Goal: Check status: Check status

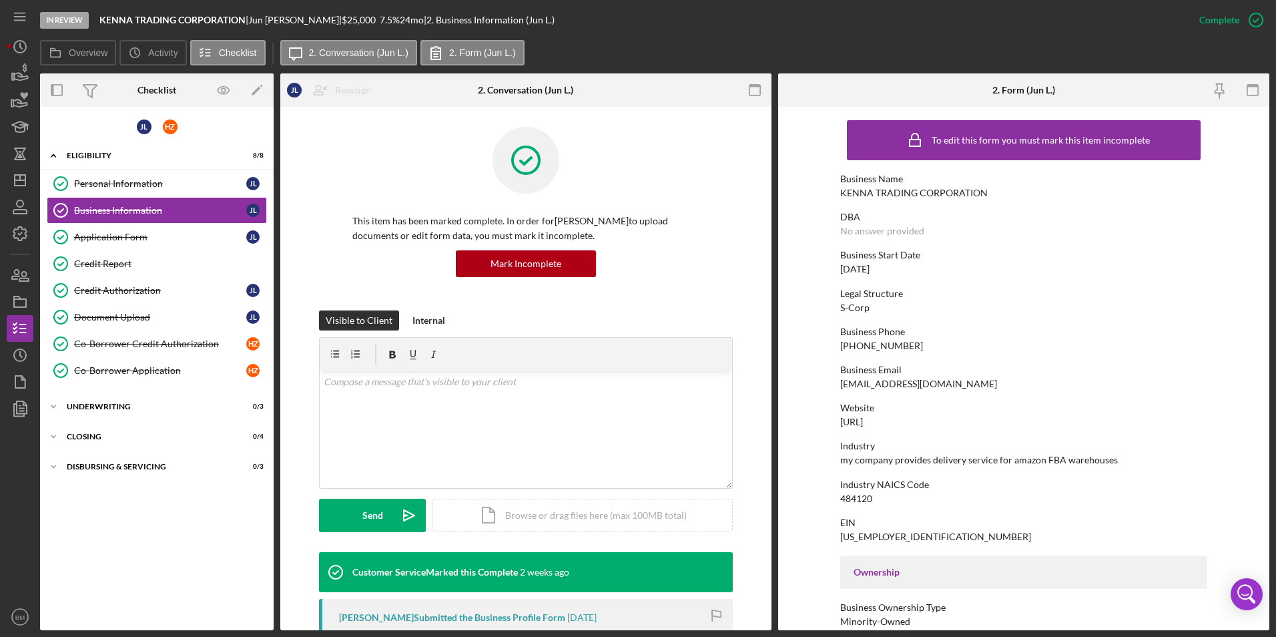
scroll to position [601, 0]
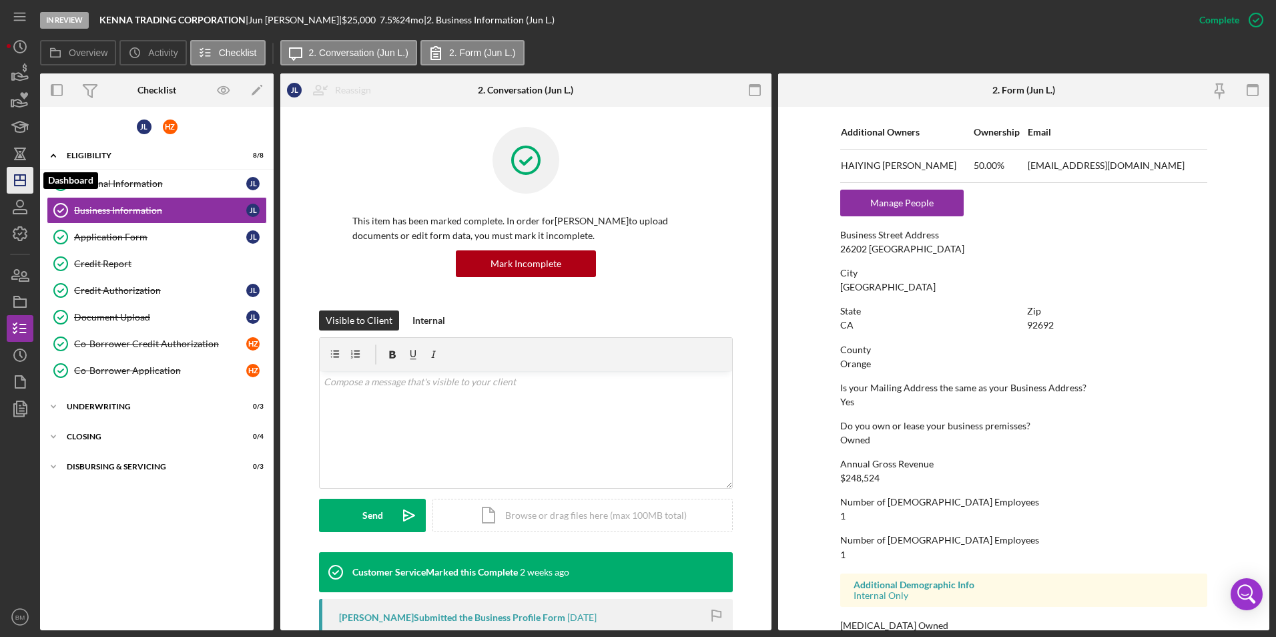
click at [21, 178] on icon "Icon/Dashboard" at bounding box center [19, 180] width 33 height 33
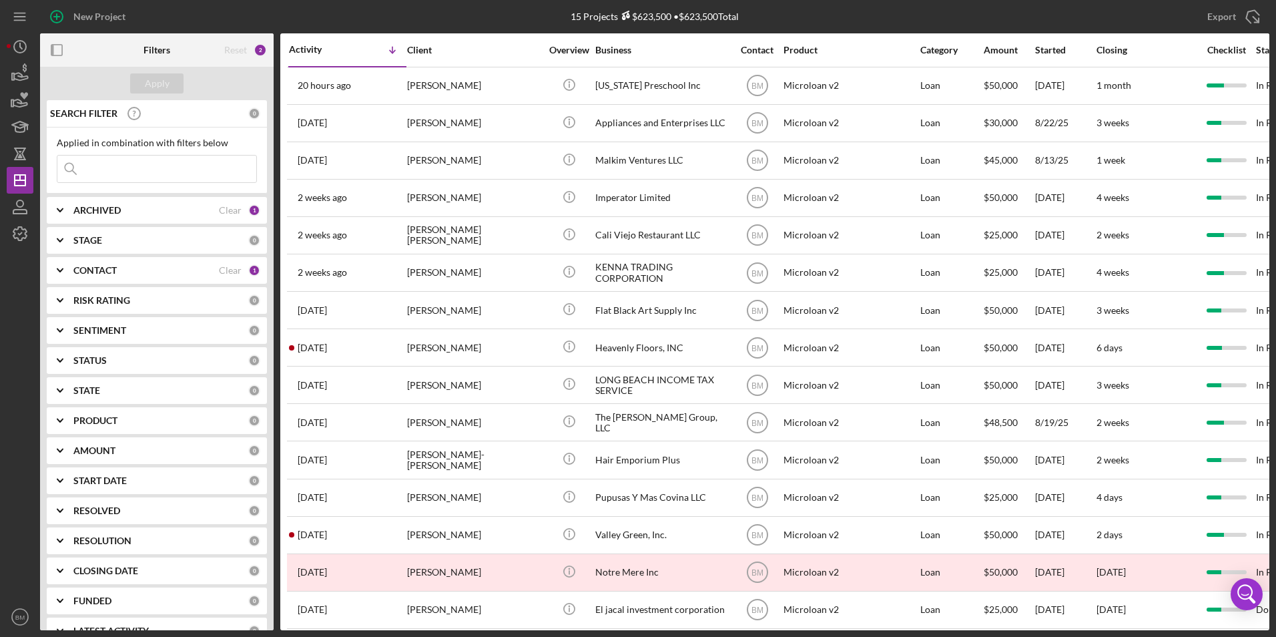
click at [182, 167] on input at bounding box center [156, 169] width 199 height 27
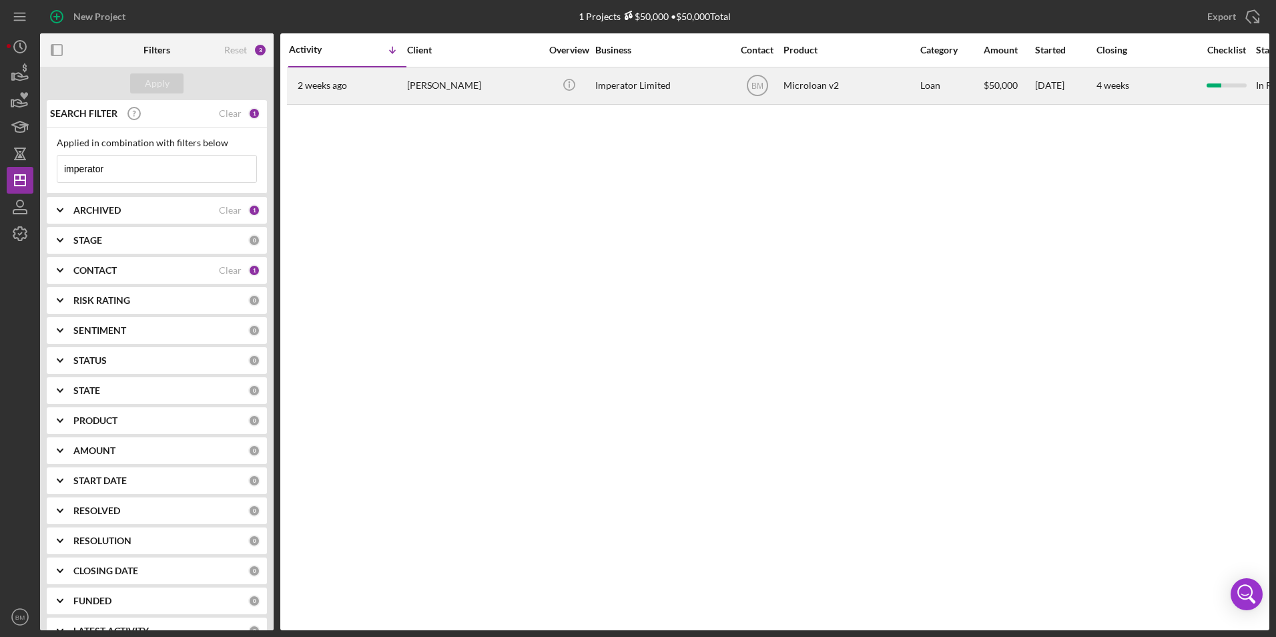
type input "imperator"
click at [648, 95] on div "Imperator Limited" at bounding box center [662, 85] width 134 height 35
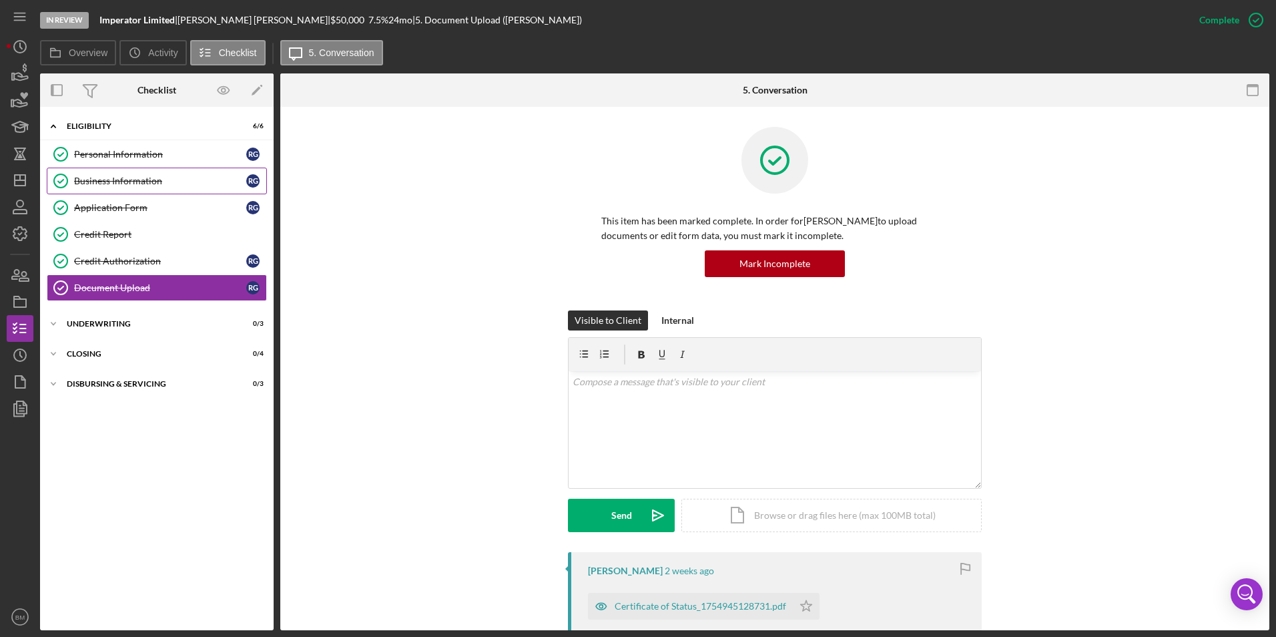
click at [119, 176] on div "Business Information" at bounding box center [160, 181] width 172 height 11
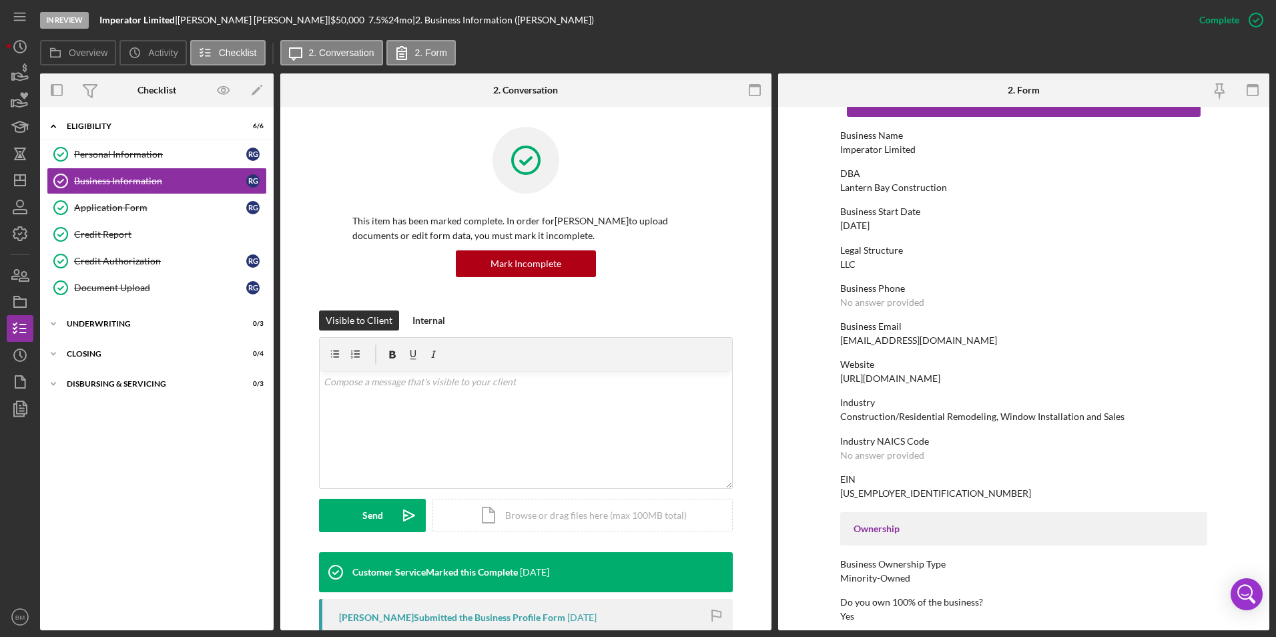
scroll to position [67, 0]
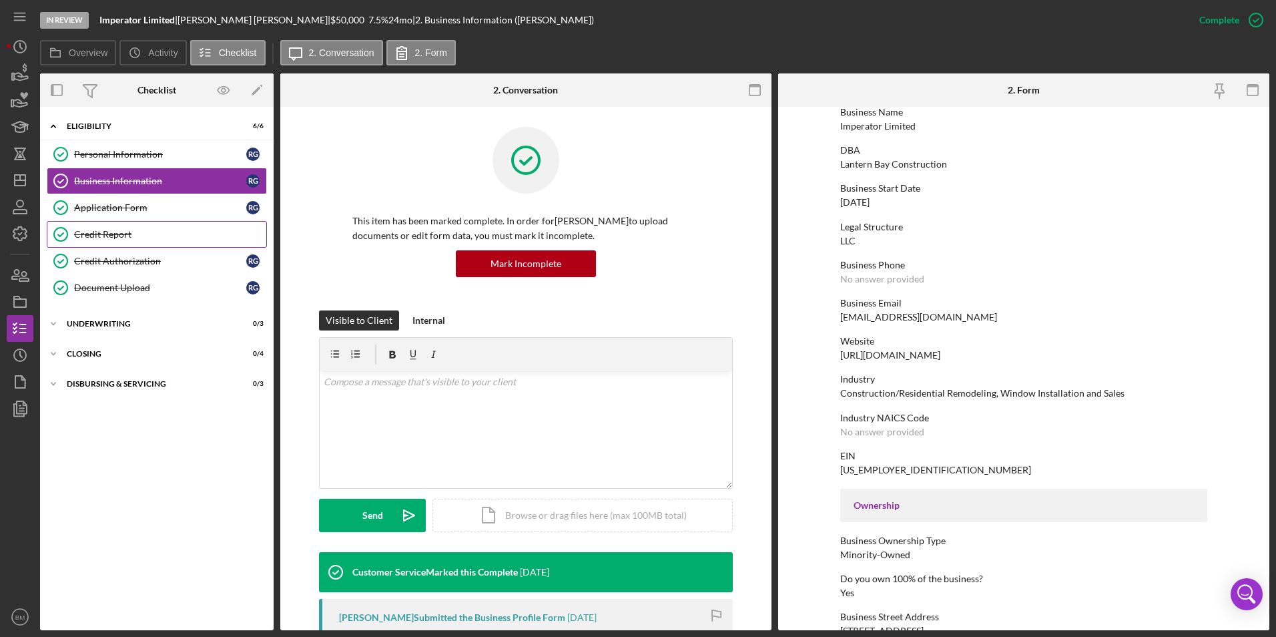
click at [113, 242] on link "Credit Report Credit Report" at bounding box center [157, 234] width 220 height 27
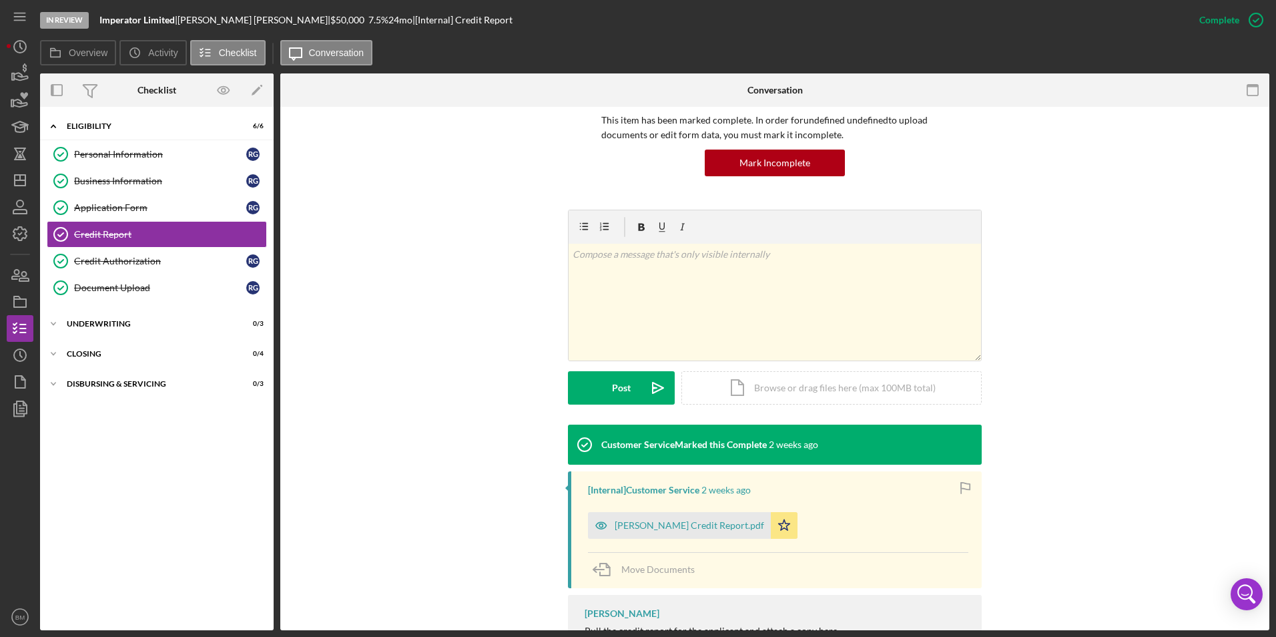
scroll to position [205, 0]
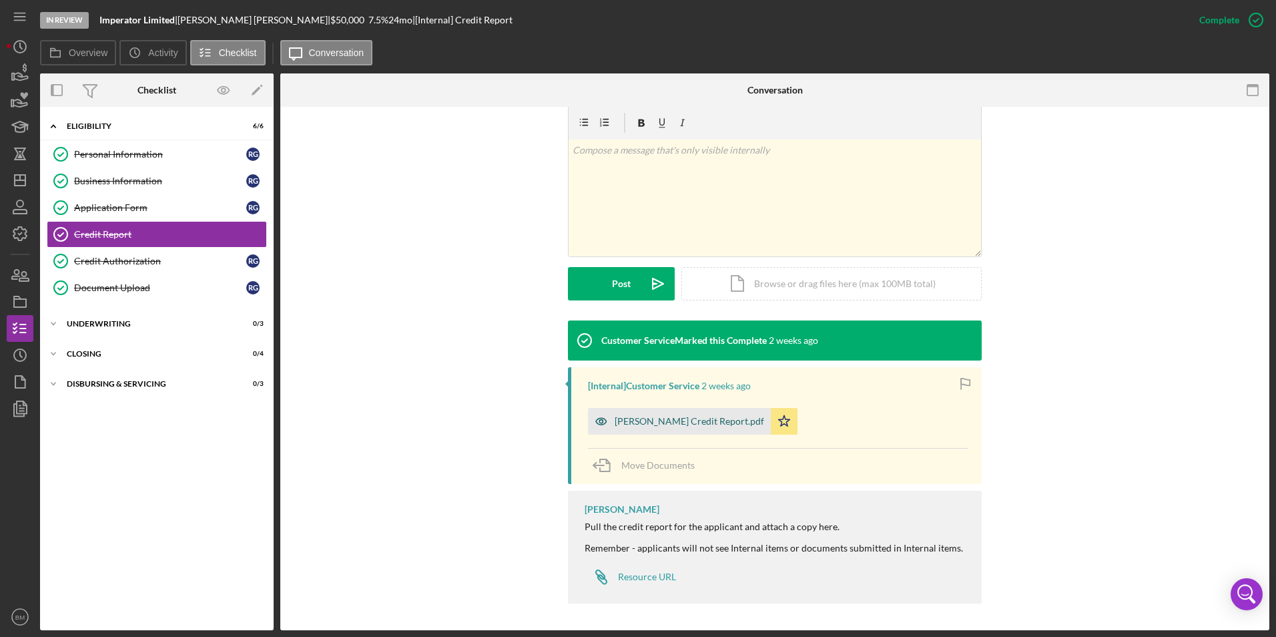
click at [675, 414] on div "[PERSON_NAME] Credit Report.pdf" at bounding box center [679, 421] width 183 height 27
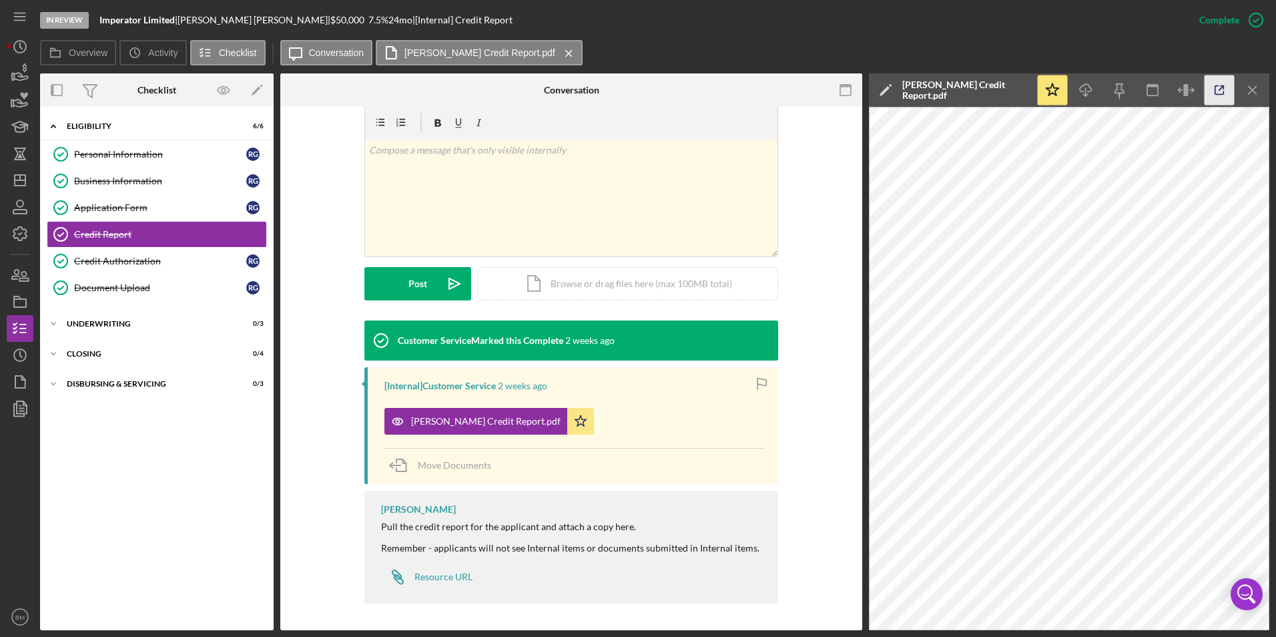
click at [1212, 88] on icon "button" at bounding box center [1220, 90] width 30 height 30
click at [102, 289] on div "Document Upload" at bounding box center [160, 287] width 172 height 11
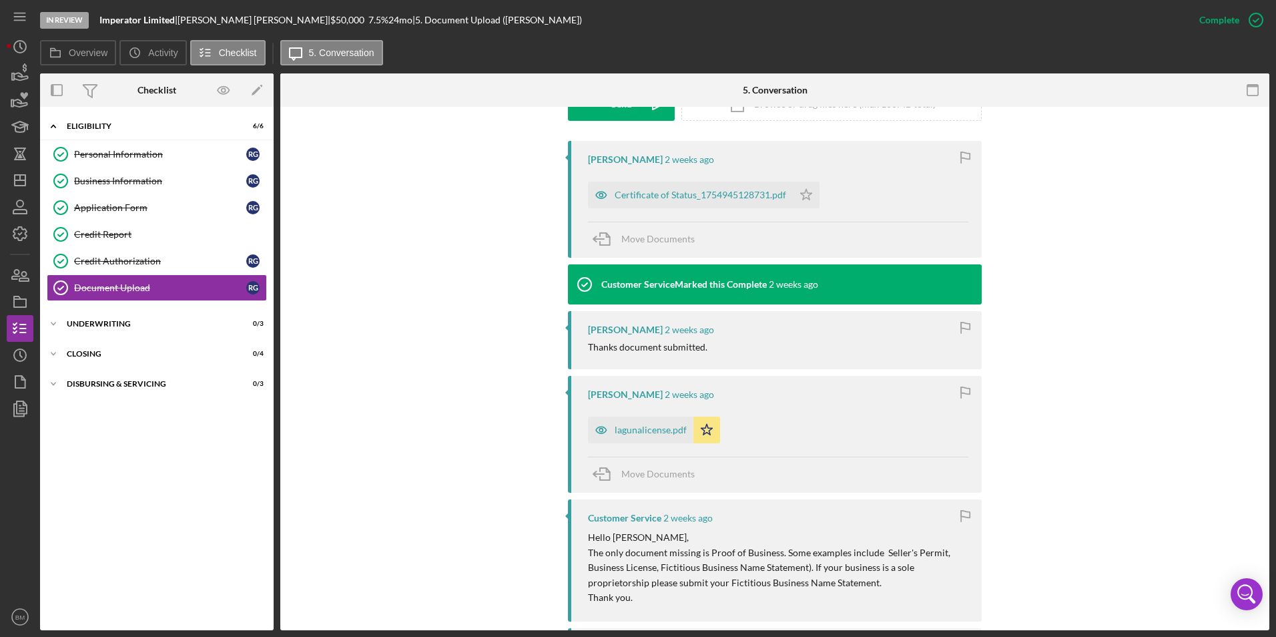
scroll to position [601, 0]
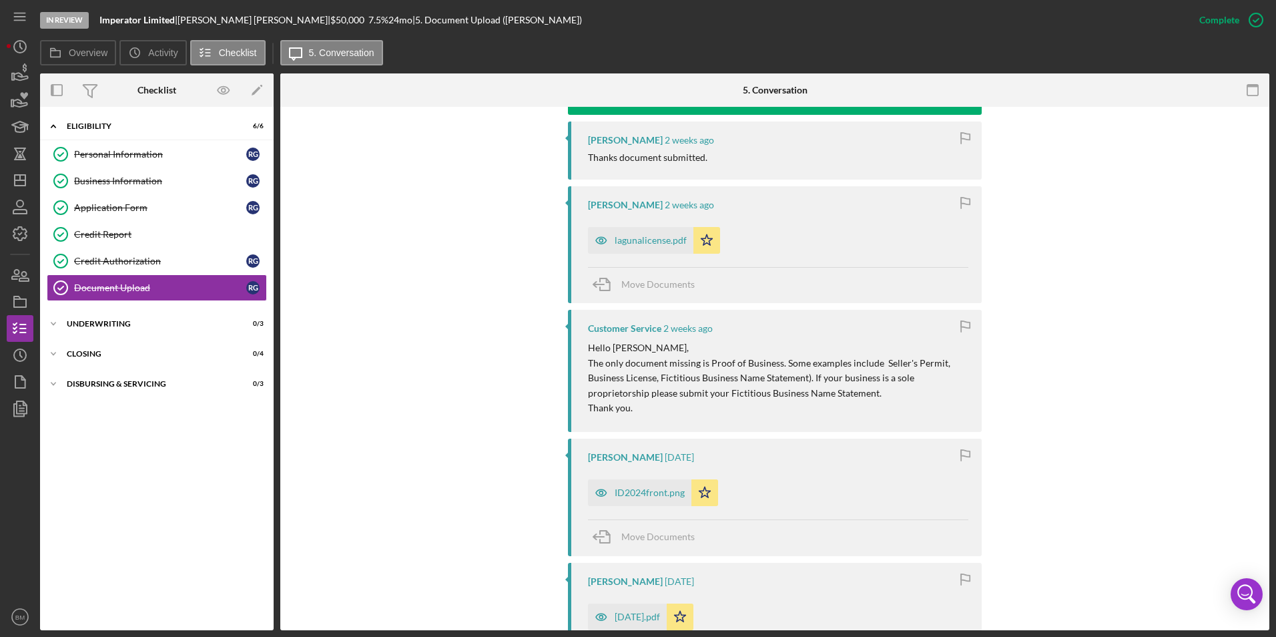
click at [615, 240] on div "lagunalicense.pdf" at bounding box center [651, 240] width 72 height 11
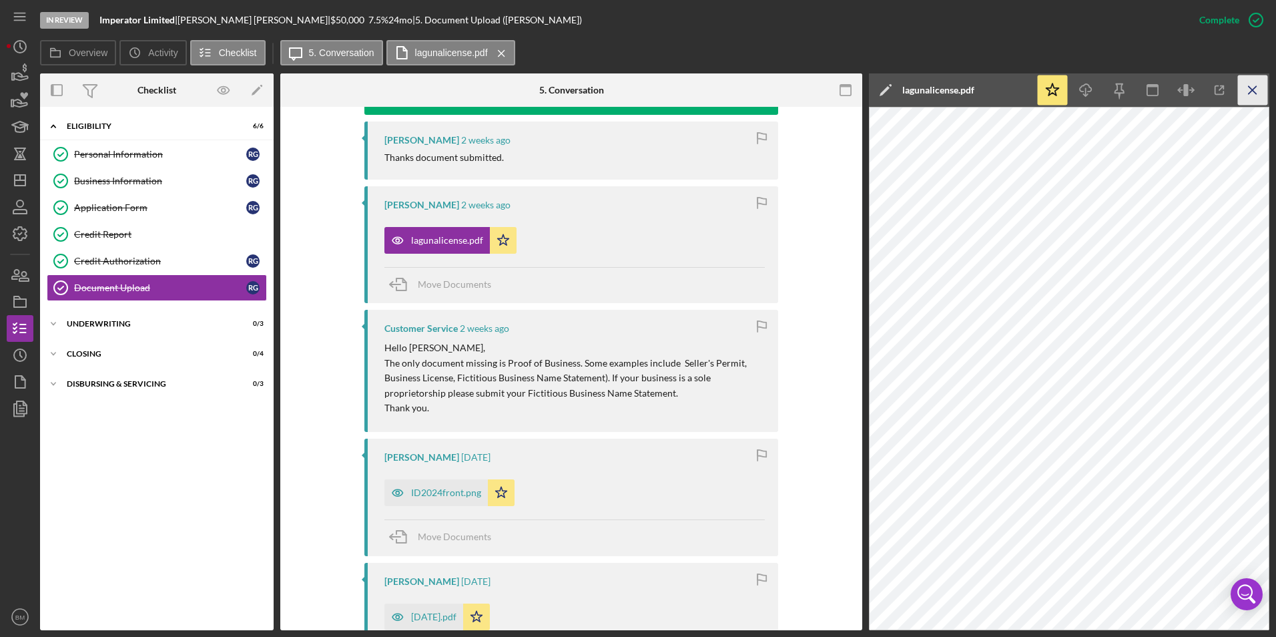
click at [1254, 96] on icon "Icon/Menu Close" at bounding box center [1253, 90] width 30 height 30
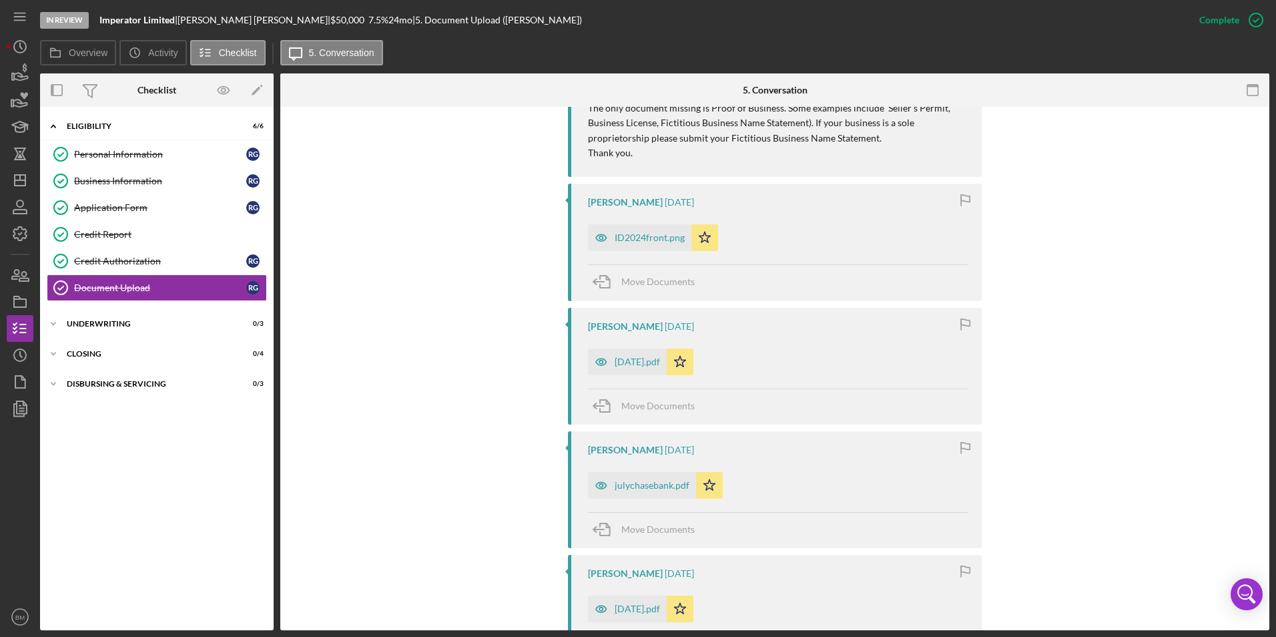
scroll to position [935, 0]
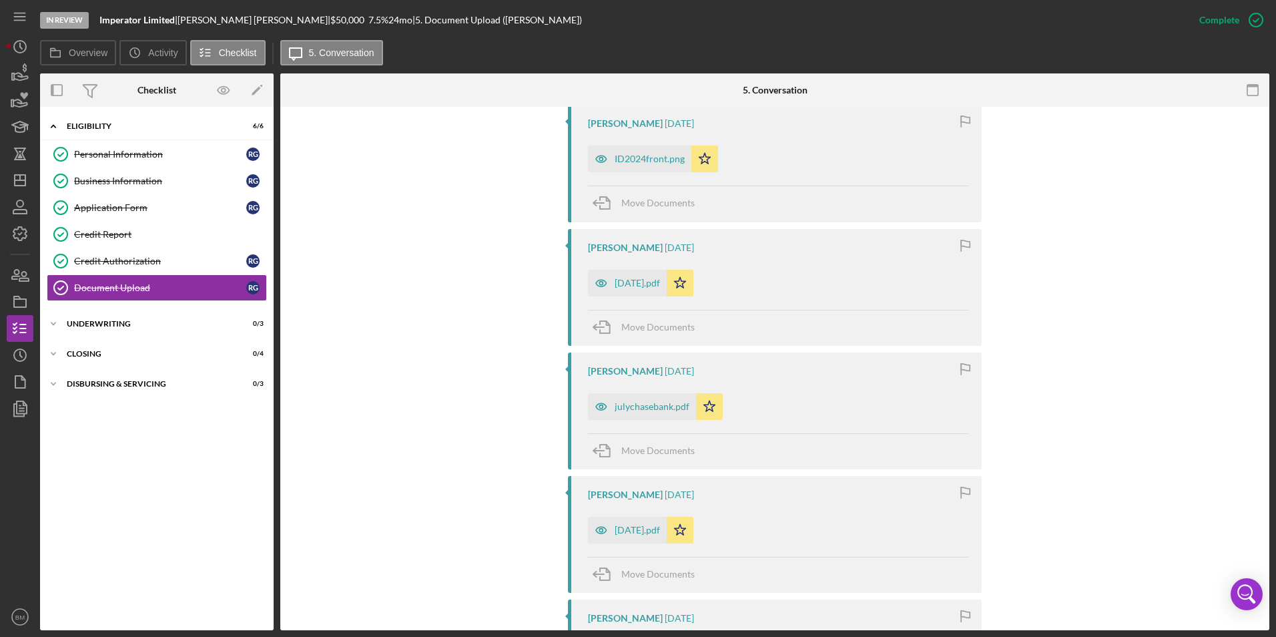
drag, startPoint x: 585, startPoint y: 2, endPoint x: 824, endPoint y: -49, distance: 243.8
click at [824, 0] on html "In Review Imperator Limited | Ryan Guffey | $50,000 $50,000 7.5 % 24 mo | 5. Do…" at bounding box center [638, 318] width 1276 height 637
